Goal: Task Accomplishment & Management: Use online tool/utility

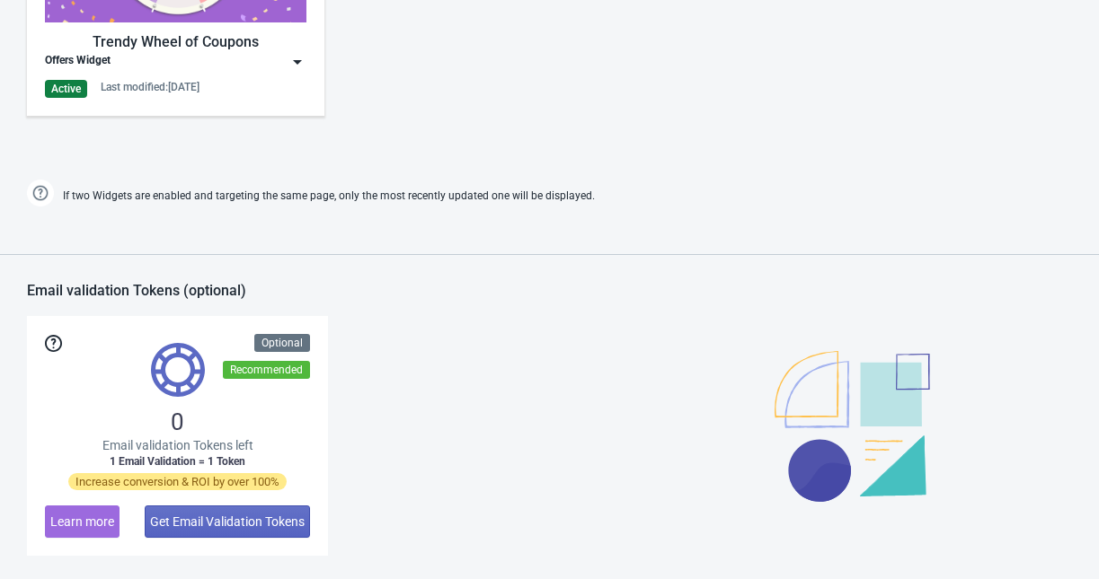
scroll to position [944, 0]
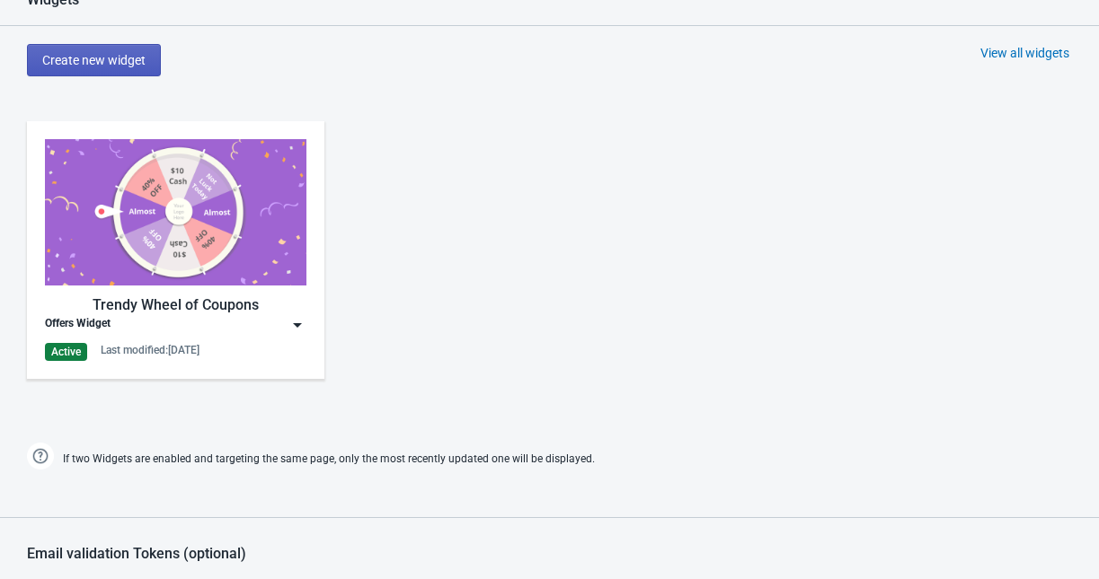
click at [97, 59] on span "Create new widget" at bounding box center [93, 60] width 103 height 14
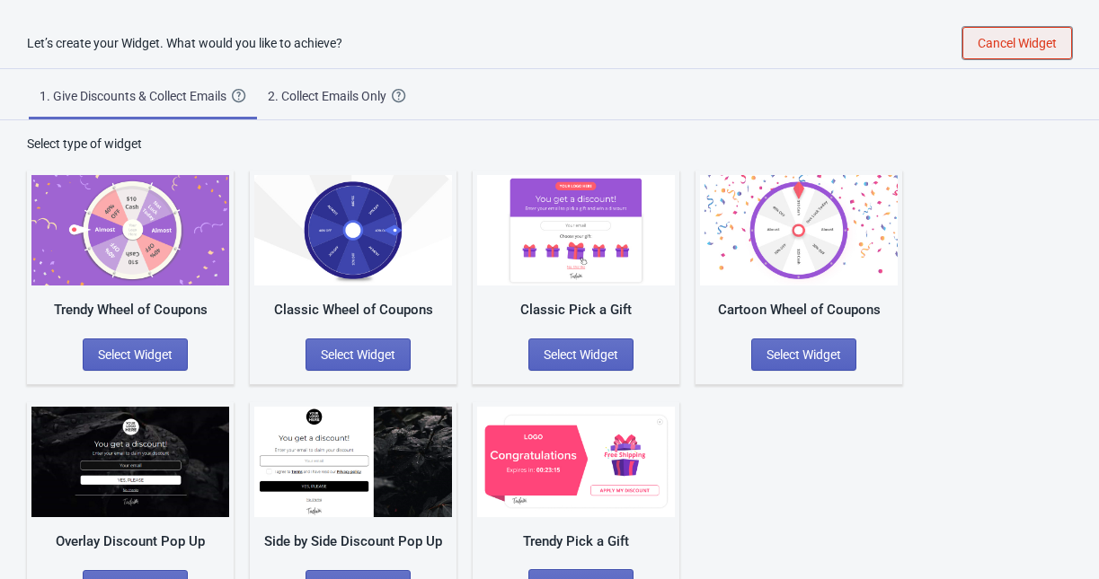
click at [1024, 48] on span "Cancel Widget" at bounding box center [1016, 43] width 79 height 14
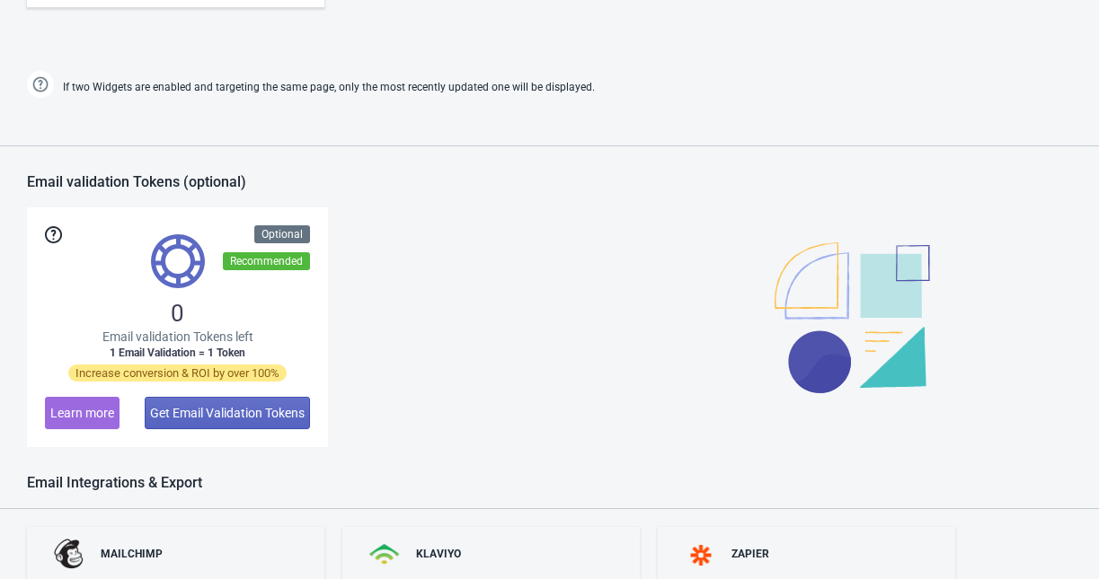
scroll to position [1472, 0]
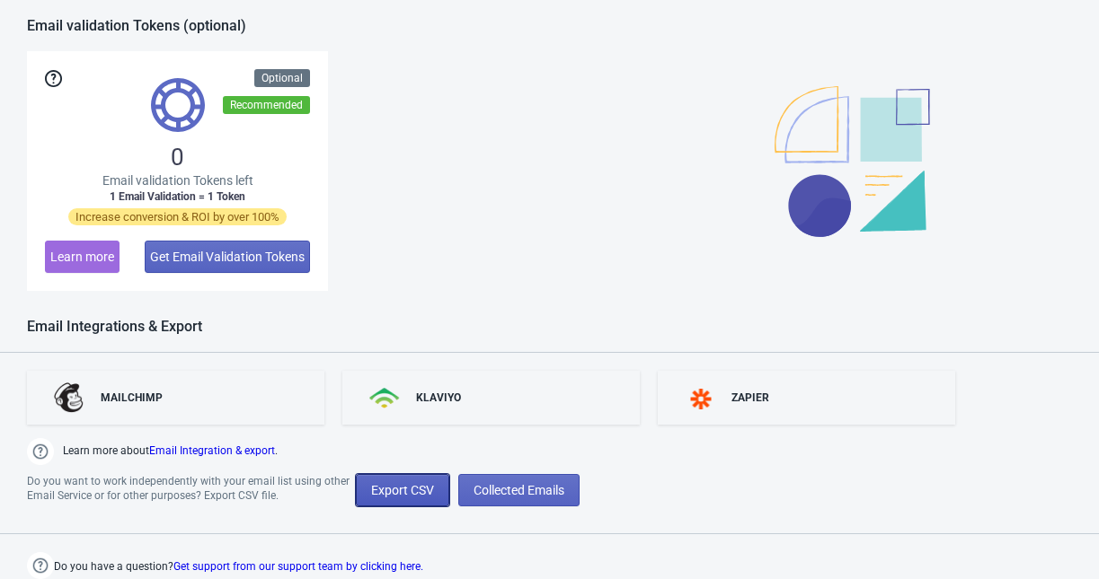
click at [420, 491] on span "Export CSV" at bounding box center [402, 490] width 63 height 14
select select "2025"
select select "8"
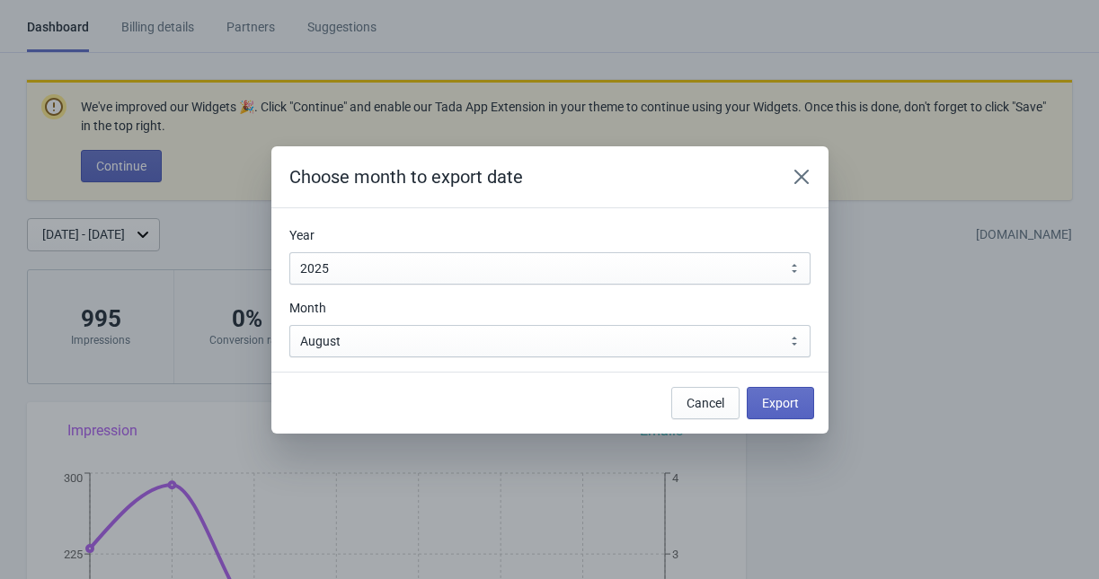
scroll to position [0, 0]
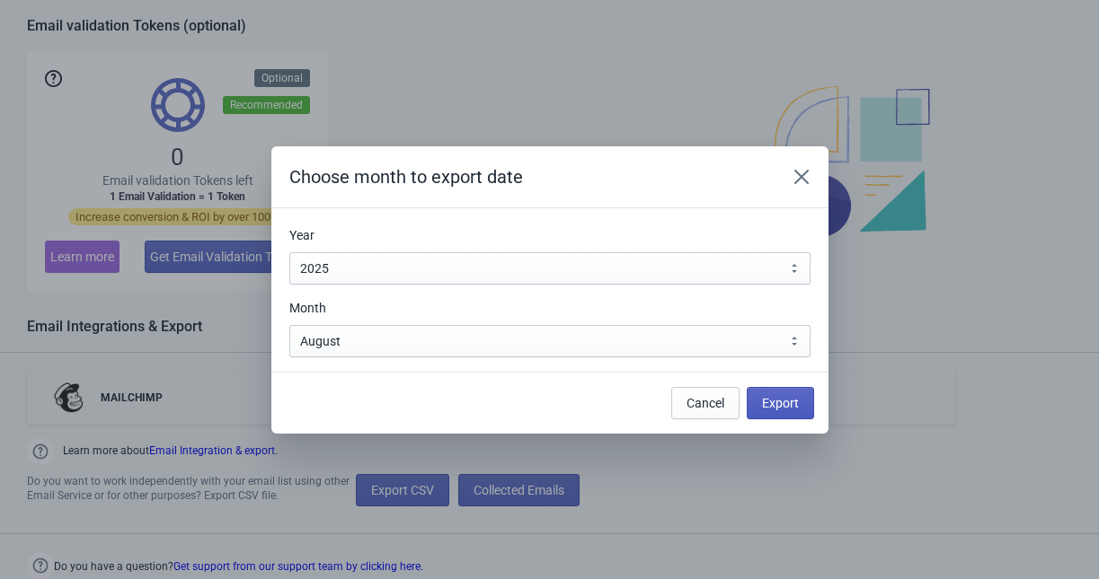
click at [765, 403] on span "Export" at bounding box center [780, 403] width 37 height 14
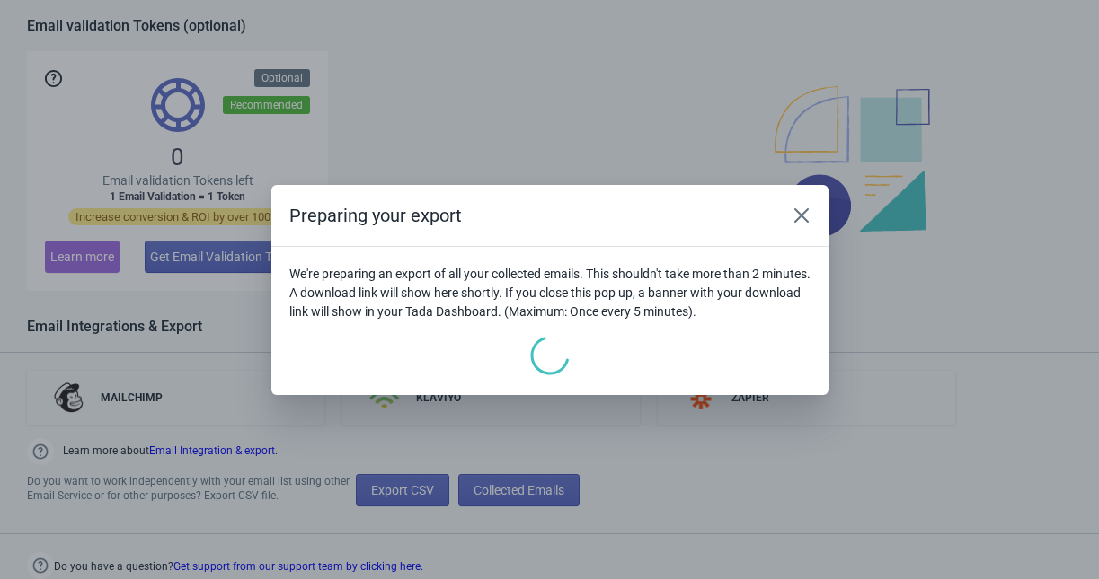
scroll to position [1587, 0]
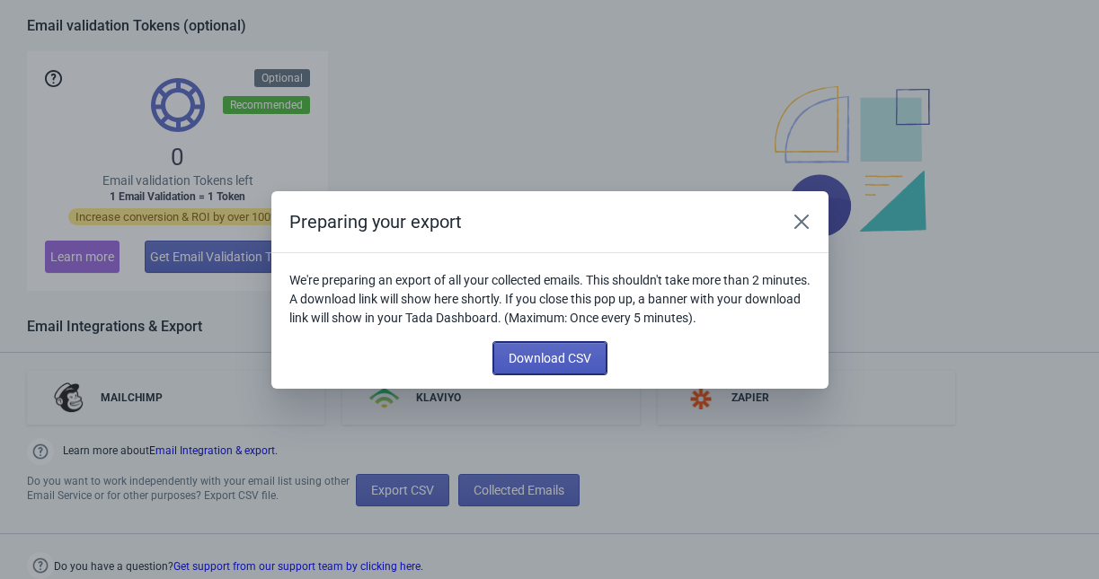
click at [536, 358] on span "Download CSV" at bounding box center [549, 358] width 83 height 14
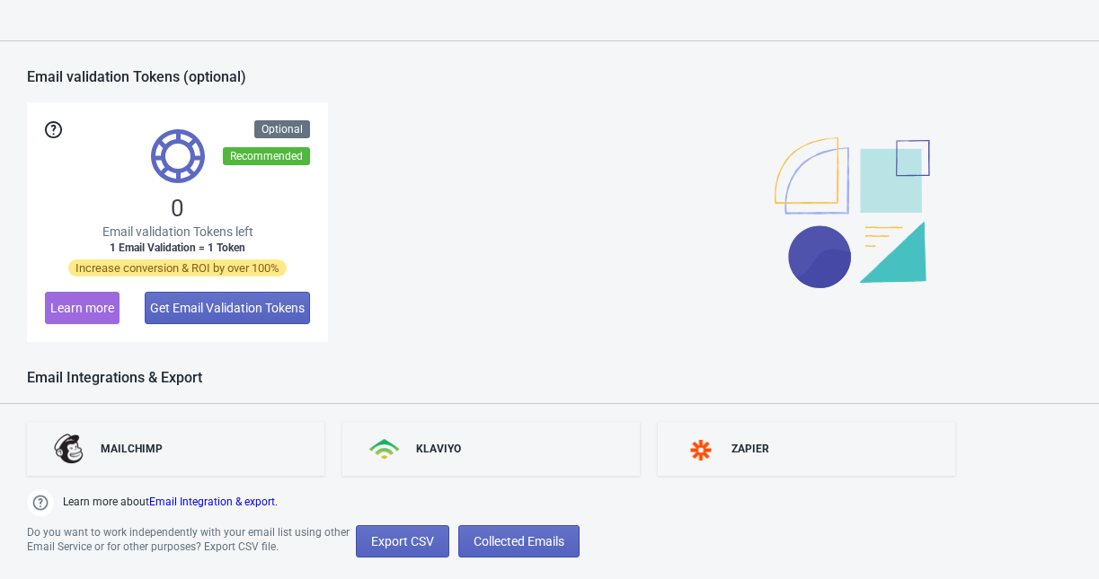
scroll to position [1472, 0]
